Goal: Transaction & Acquisition: Book appointment/travel/reservation

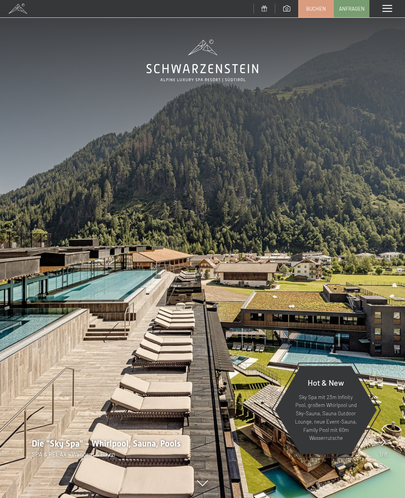
click at [317, 15] on link "Buchen" at bounding box center [315, 8] width 35 height 17
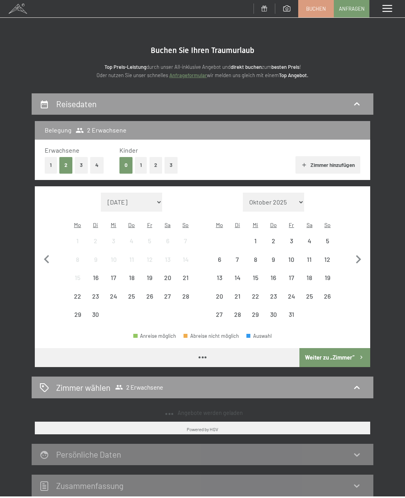
click at [319, 7] on span "Buchen" at bounding box center [316, 8] width 20 height 7
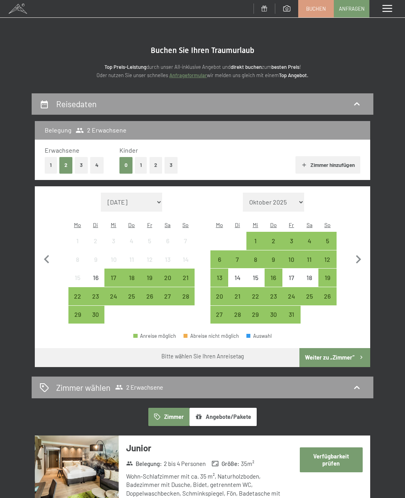
click at [331, 232] on div "5" at bounding box center [327, 240] width 17 height 17
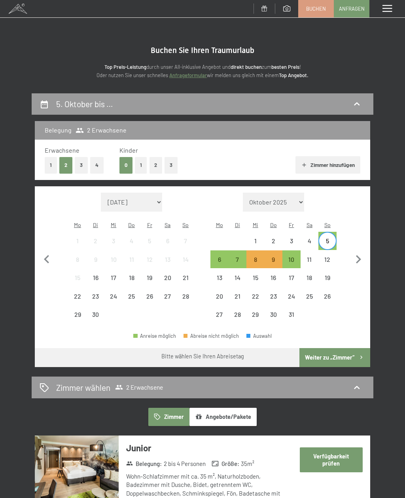
click at [328, 256] on div "12" at bounding box center [327, 264] width 17 height 17
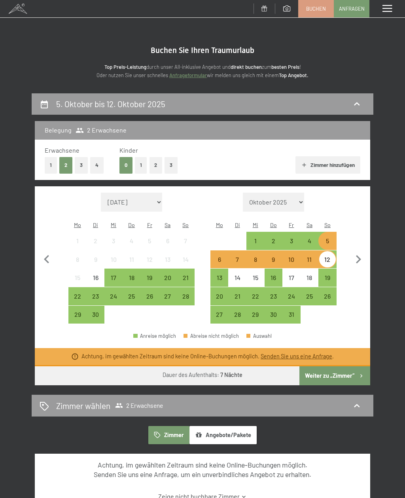
click at [328, 238] on div "5" at bounding box center [327, 246] width 17 height 17
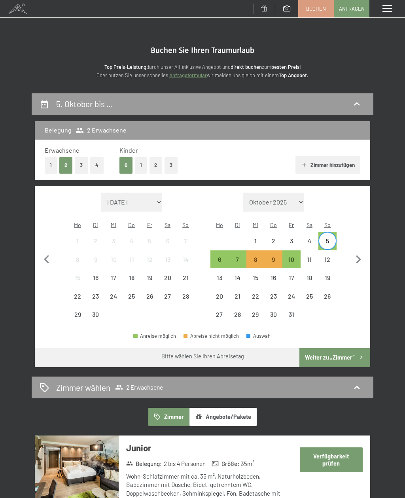
click at [220, 256] on div "6" at bounding box center [219, 264] width 17 height 17
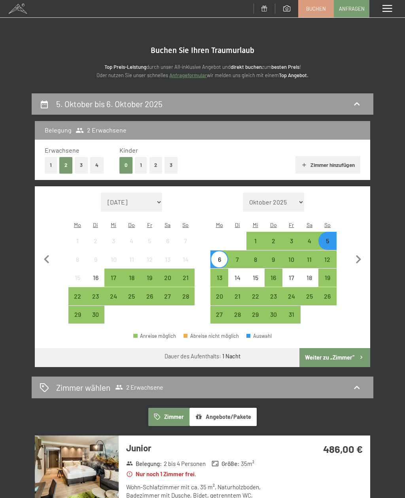
click at [219, 274] on div "13" at bounding box center [219, 282] width 17 height 17
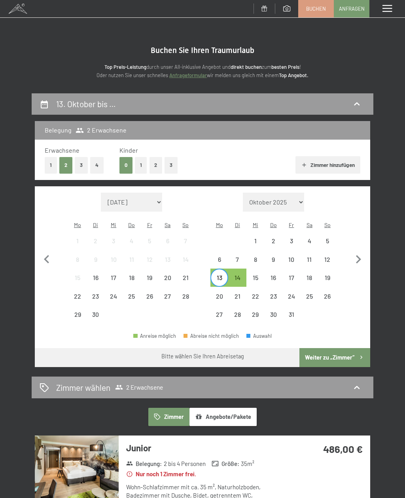
click at [225, 256] on div "6" at bounding box center [219, 264] width 17 height 17
click at [294, 256] on div "10" at bounding box center [291, 264] width 17 height 17
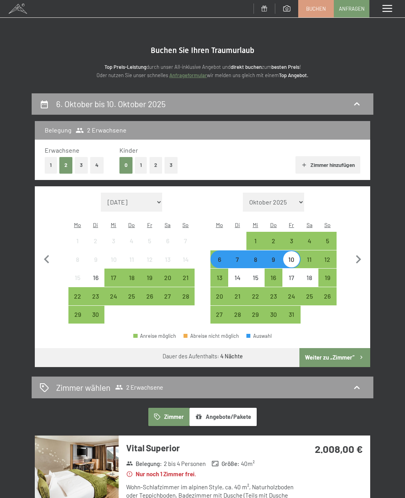
click at [326, 348] on button "Weiter zu „Zimmer“" at bounding box center [334, 357] width 71 height 19
